Goal: Information Seeking & Learning: Find specific fact

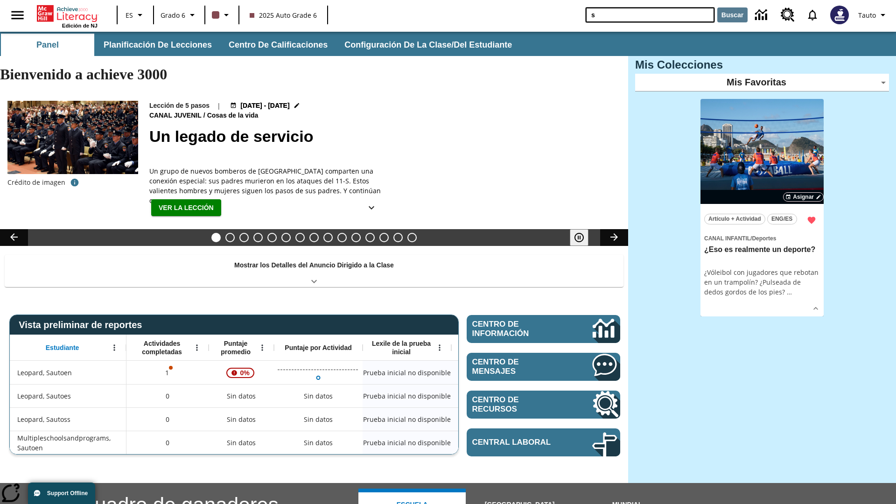
type input "s"
click at [733, 15] on button "Buscar" at bounding box center [733, 14] width 30 height 15
